Goal: Navigation & Orientation: Go to known website

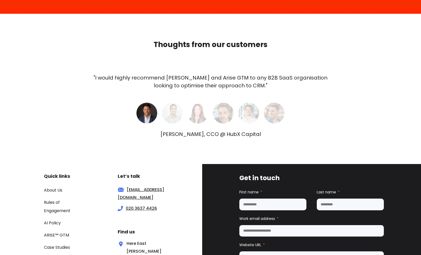
scroll to position [1710, 0]
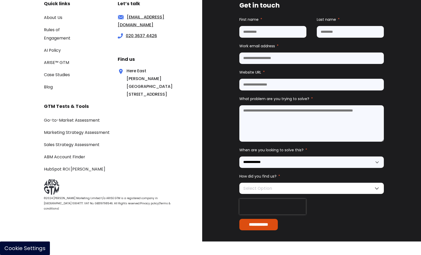
click at [36, 246] on button "Cookie Settings" at bounding box center [25, 248] width 50 height 14
click at [31, 249] on button "Cookie Settings" at bounding box center [25, 248] width 50 height 14
click at [32, 246] on button "Cookie Settings" at bounding box center [25, 248] width 50 height 14
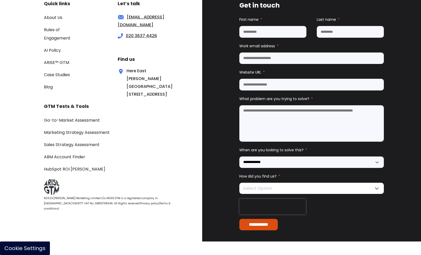
click at [32, 246] on button "Cookie Settings" at bounding box center [25, 248] width 50 height 14
click at [21, 248] on button "Cookie Settings" at bounding box center [25, 248] width 50 height 14
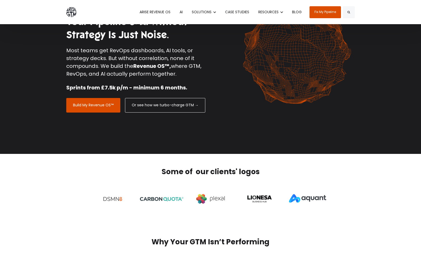
scroll to position [0, 0]
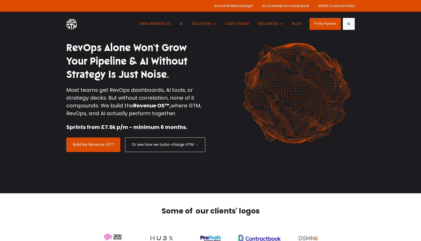
click at [249, 105] on img at bounding box center [297, 93] width 116 height 112
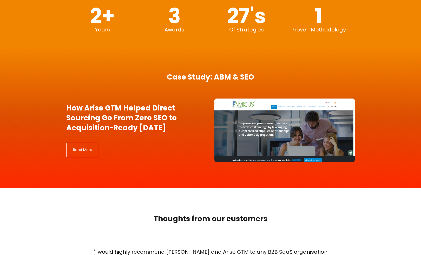
scroll to position [1710, 0]
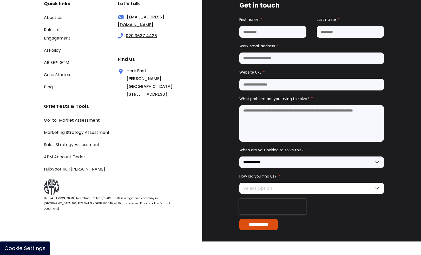
click at [29, 246] on button "Cookie Settings" at bounding box center [25, 248] width 50 height 14
click at [32, 246] on button "Cookie Settings" at bounding box center [25, 248] width 50 height 14
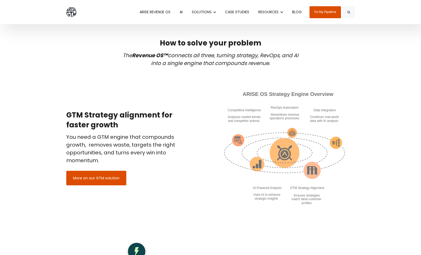
scroll to position [0, 0]
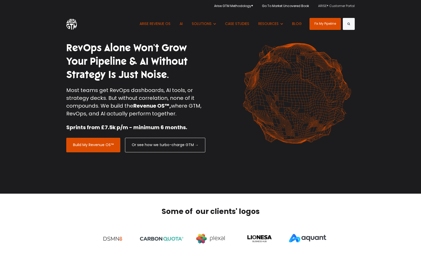
click at [343, 6] on link "ARISE® Customer Portal" at bounding box center [334, 6] width 41 height 12
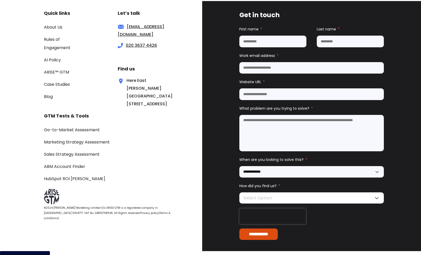
scroll to position [1710, 0]
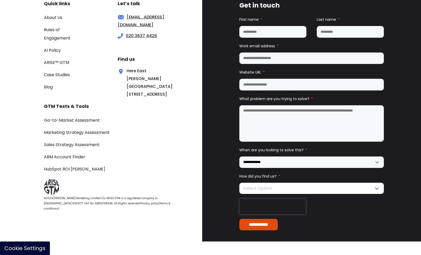
click at [17, 246] on button "Cookie Settings" at bounding box center [25, 248] width 50 height 14
click at [17, 247] on button "Cookie Settings" at bounding box center [25, 248] width 50 height 14
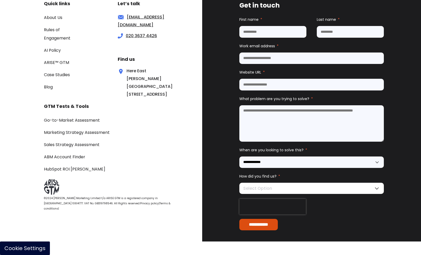
click at [17, 247] on button "Cookie Settings" at bounding box center [25, 248] width 50 height 14
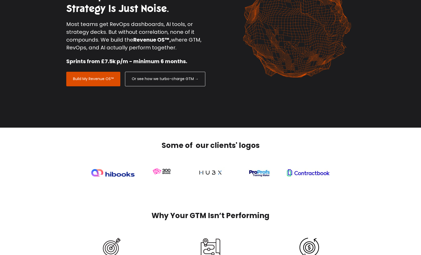
scroll to position [0, 0]
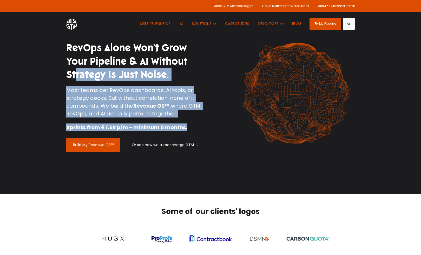
drag, startPoint x: 67, startPoint y: 73, endPoint x: 185, endPoint y: 132, distance: 132.7
click at [185, 132] on div "RevOps Alone Won’t Grow Your Pipeline & AI Without Strategy Is Just Noise. Most…" at bounding box center [136, 89] width 140 height 96
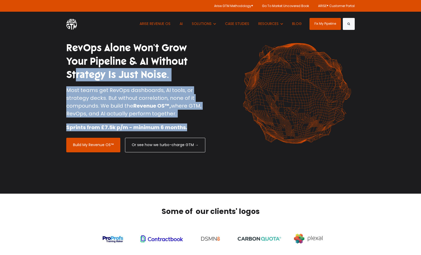
click at [74, 26] on img at bounding box center [71, 24] width 11 height 12
